Goal: Transaction & Acquisition: Purchase product/service

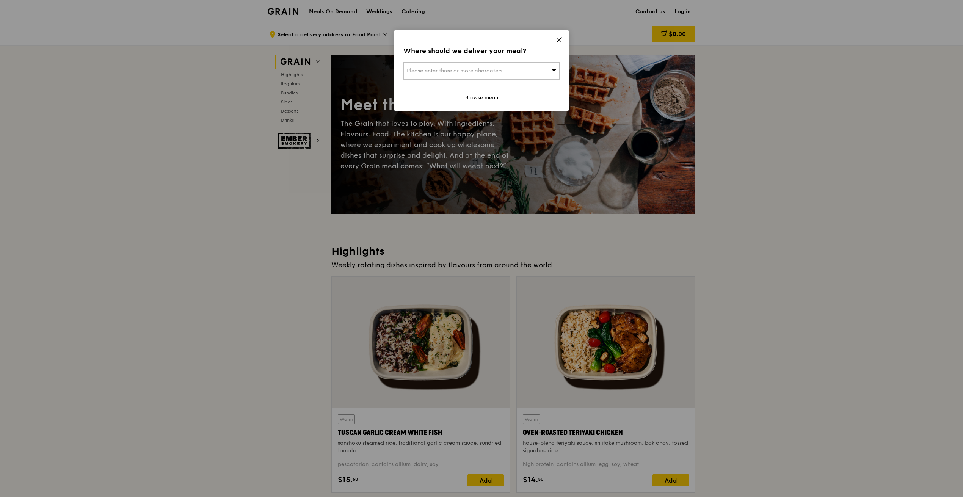
click at [563, 37] on div "Where should we deliver your meal? Please enter three or more characters Browse…" at bounding box center [481, 70] width 174 height 80
click at [560, 38] on icon at bounding box center [559, 40] width 5 height 5
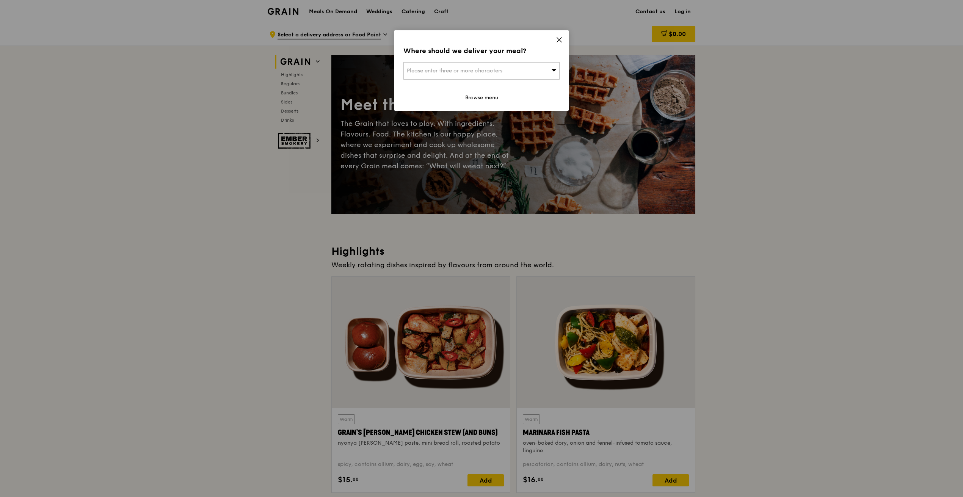
click at [559, 41] on icon at bounding box center [559, 39] width 7 height 7
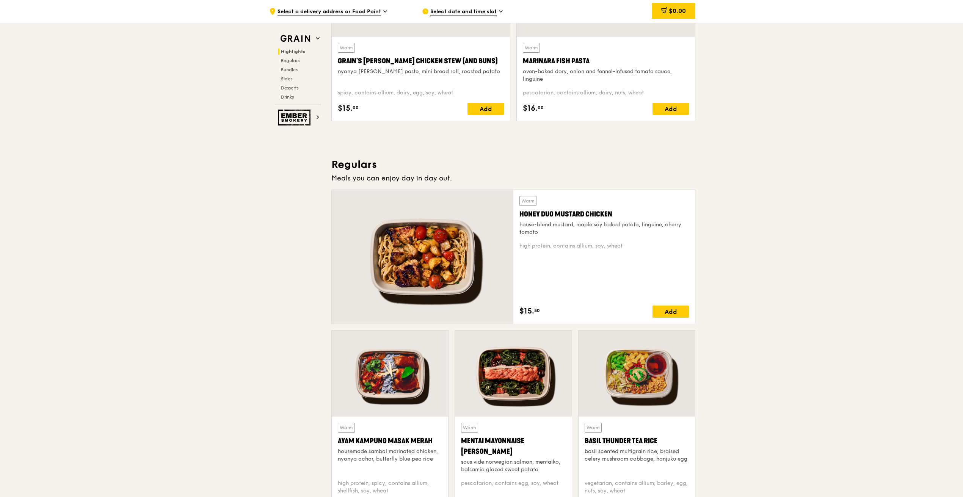
scroll to position [372, 0]
